Goal: Transaction & Acquisition: Purchase product/service

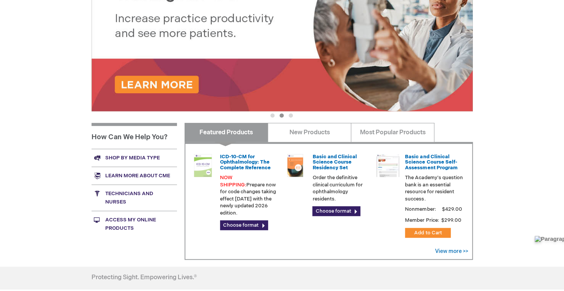
scroll to position [217, 0]
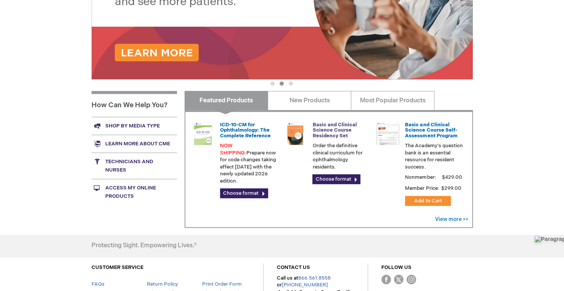
click at [333, 137] on link "Basic and Clinical Science Course Residency Set" at bounding box center [334, 130] width 44 height 17
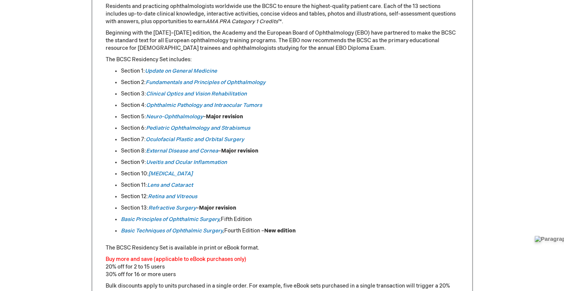
scroll to position [367, 0]
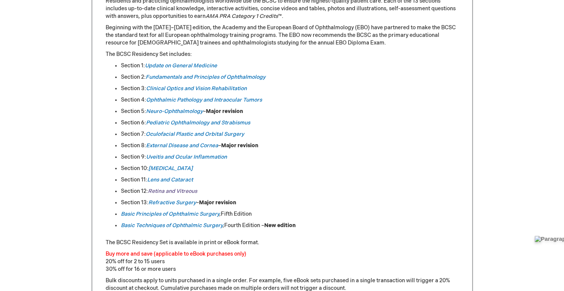
click at [170, 191] on link "Retina and Vitreous" at bounding box center [172, 191] width 49 height 6
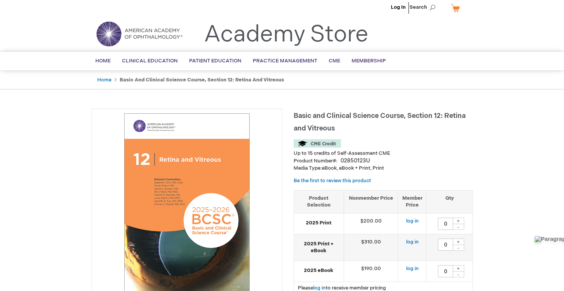
scroll to position [96, 0]
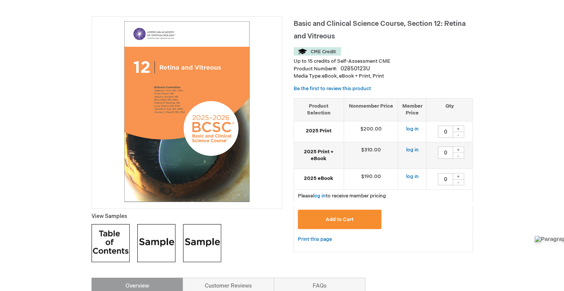
click at [117, 234] on img at bounding box center [110, 243] width 38 height 38
